Goal: Task Accomplishment & Management: Complete application form

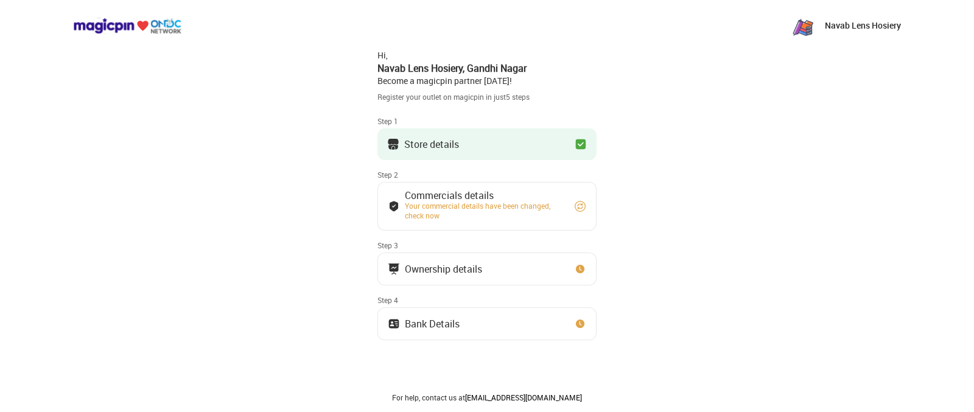
click at [441, 141] on div "Store details" at bounding box center [431, 144] width 55 height 6
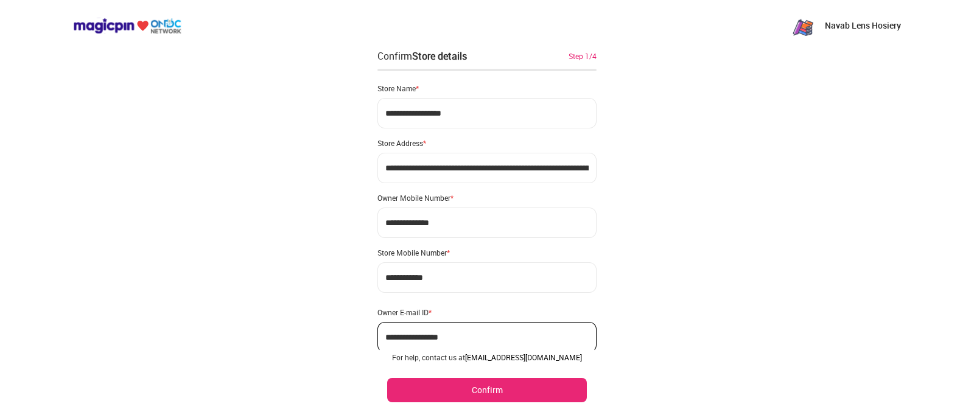
click at [503, 385] on button "Confirm" at bounding box center [487, 390] width 200 height 24
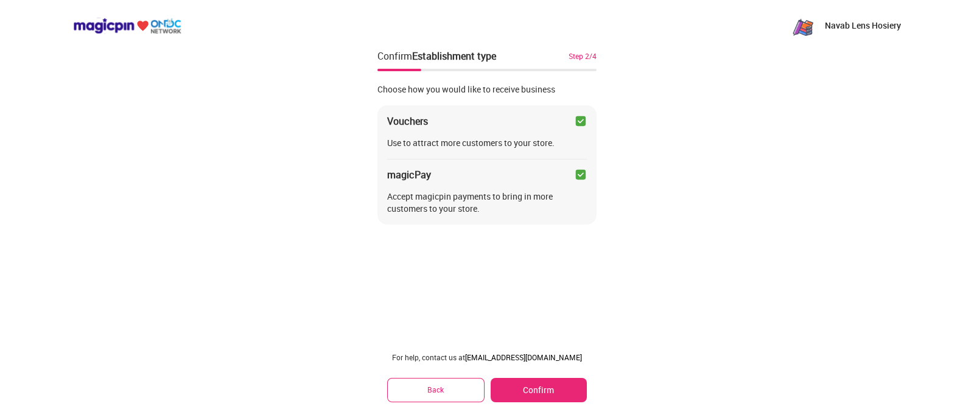
click at [523, 388] on button "Confirm" at bounding box center [539, 390] width 96 height 24
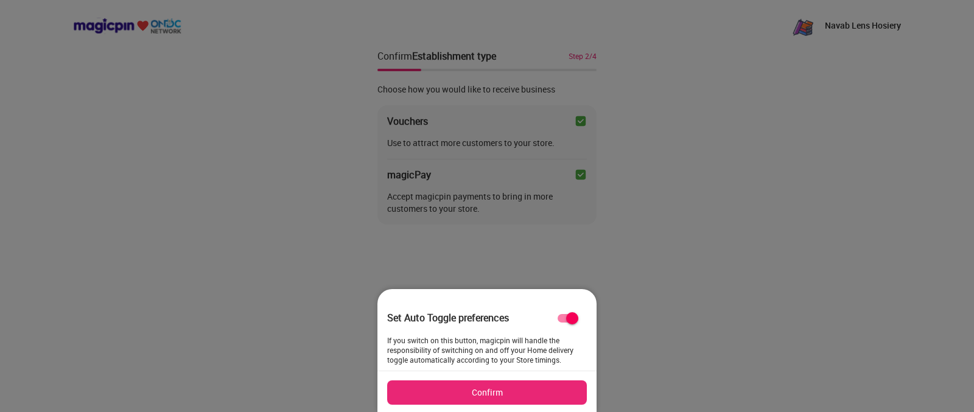
click at [523, 388] on button "Confirm" at bounding box center [487, 392] width 200 height 24
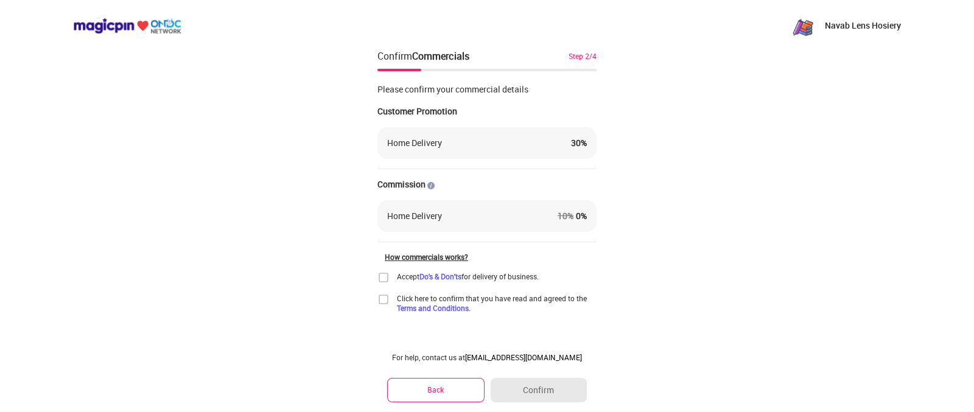
click at [383, 296] on img at bounding box center [383, 299] width 12 height 12
click at [380, 275] on img at bounding box center [383, 277] width 12 height 12
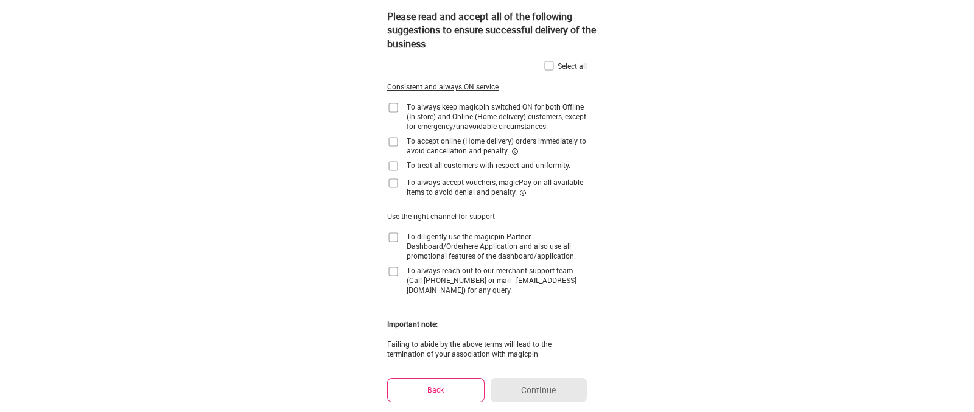
click at [545, 64] on img at bounding box center [549, 66] width 12 height 12
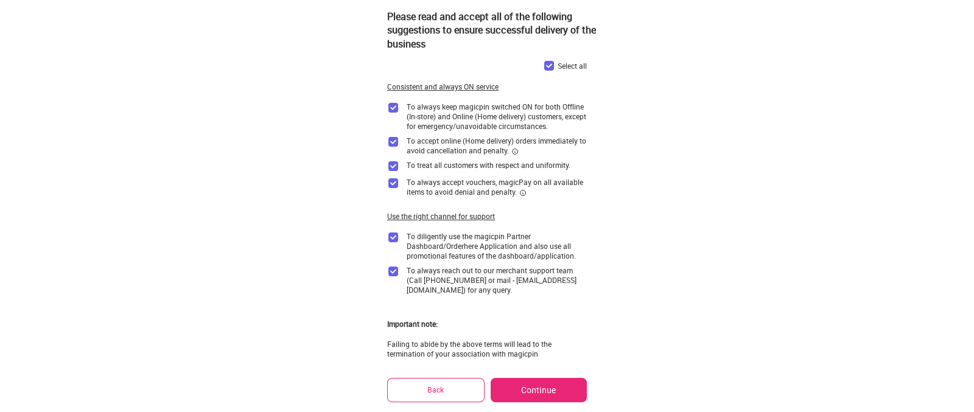
click at [541, 388] on button "Continue" at bounding box center [539, 390] width 96 height 24
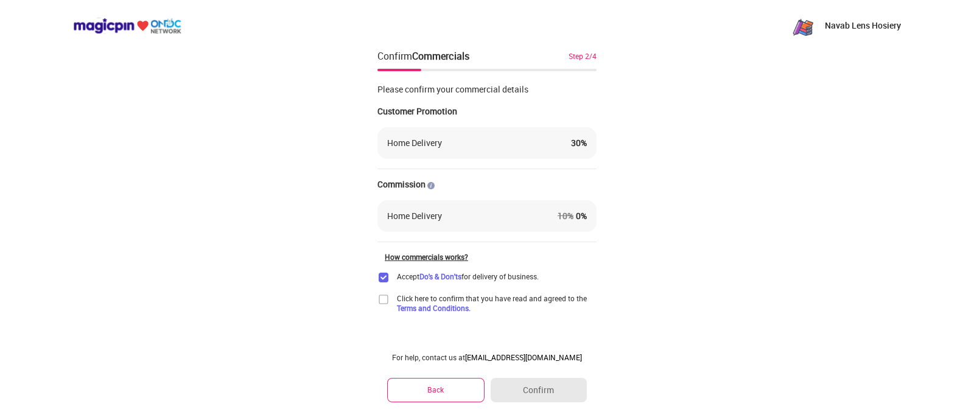
click at [382, 296] on img at bounding box center [383, 299] width 12 height 12
click at [566, 385] on button "Confirm" at bounding box center [539, 390] width 96 height 24
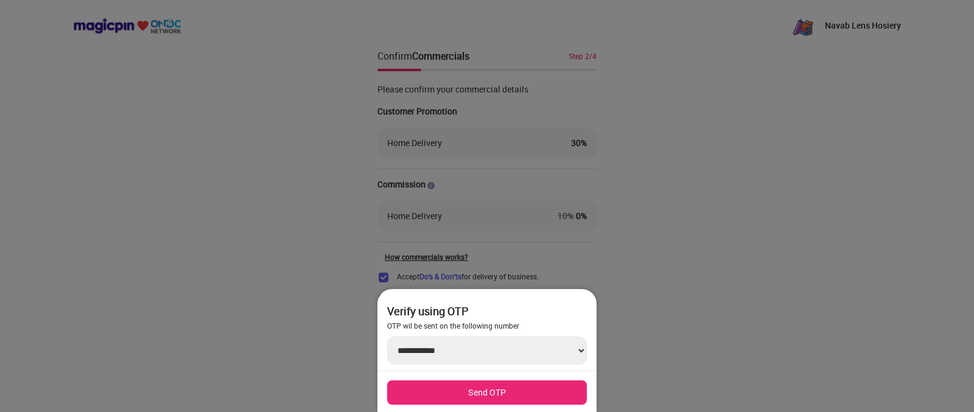
click at [661, 318] on div at bounding box center [487, 206] width 974 height 412
